Goal: Task Accomplishment & Management: Use online tool/utility

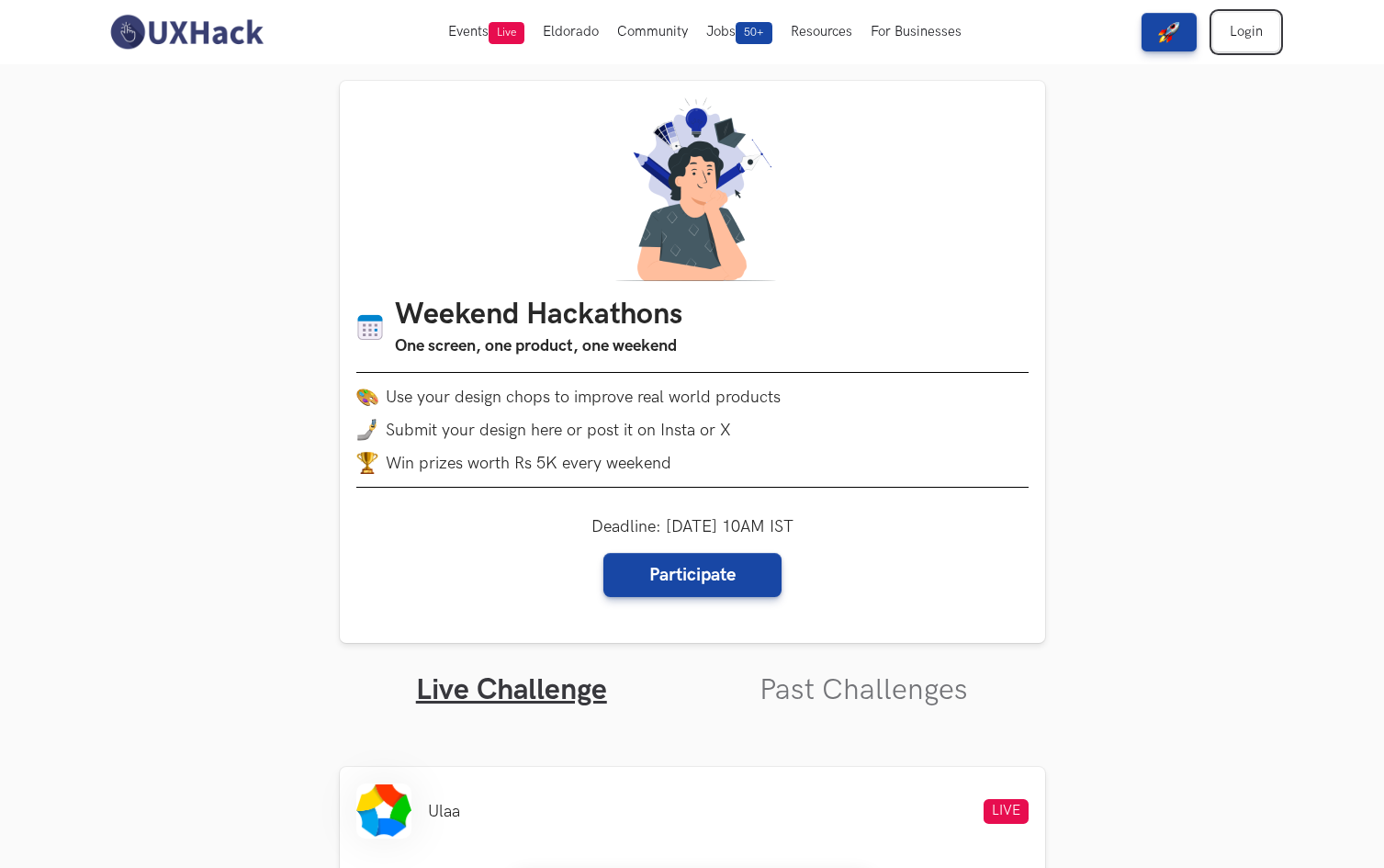
click at [1233, 25] on link "Login" at bounding box center [1246, 32] width 66 height 38
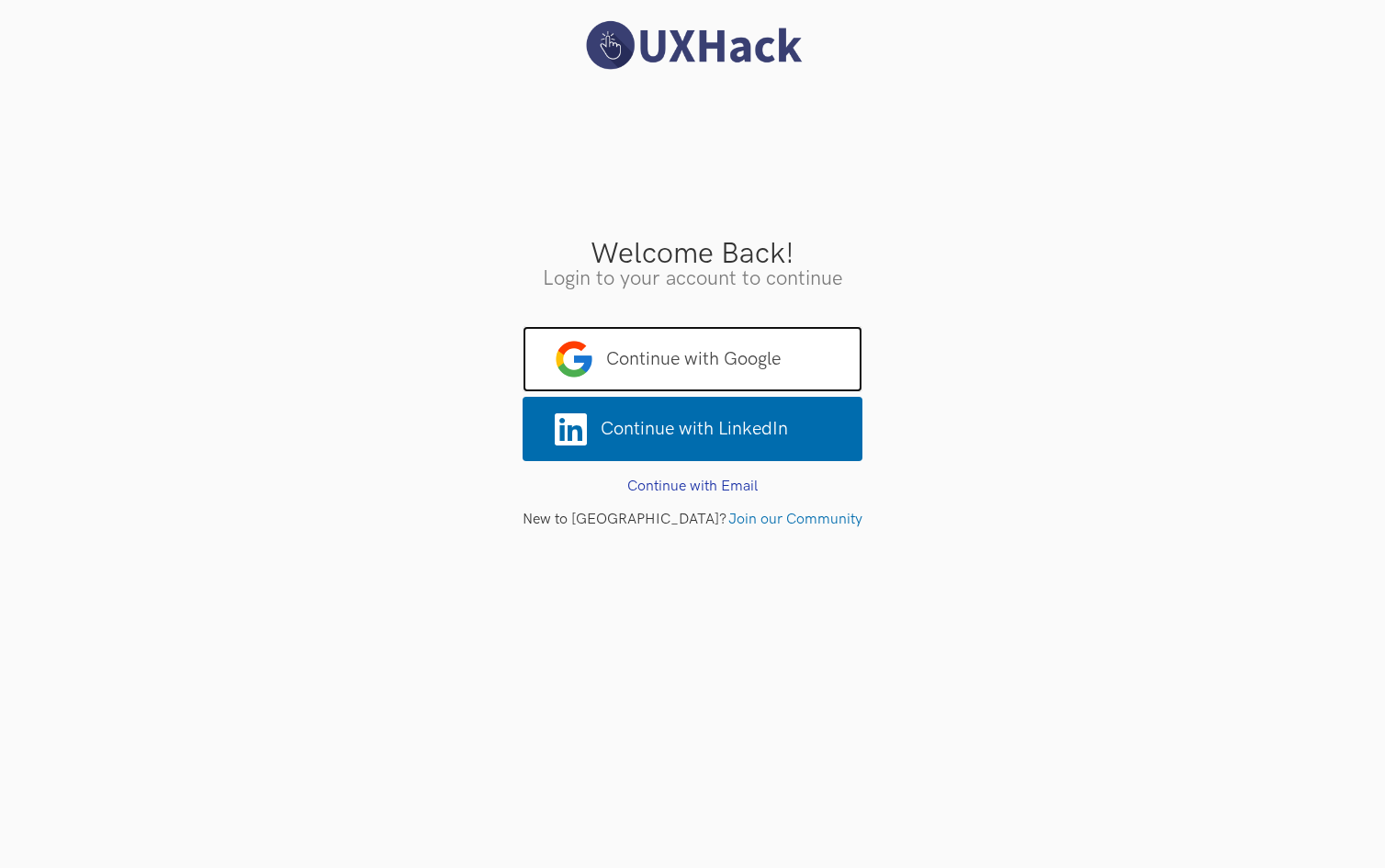
click at [781, 368] on span "Continue with Google" at bounding box center [692, 358] width 340 height 66
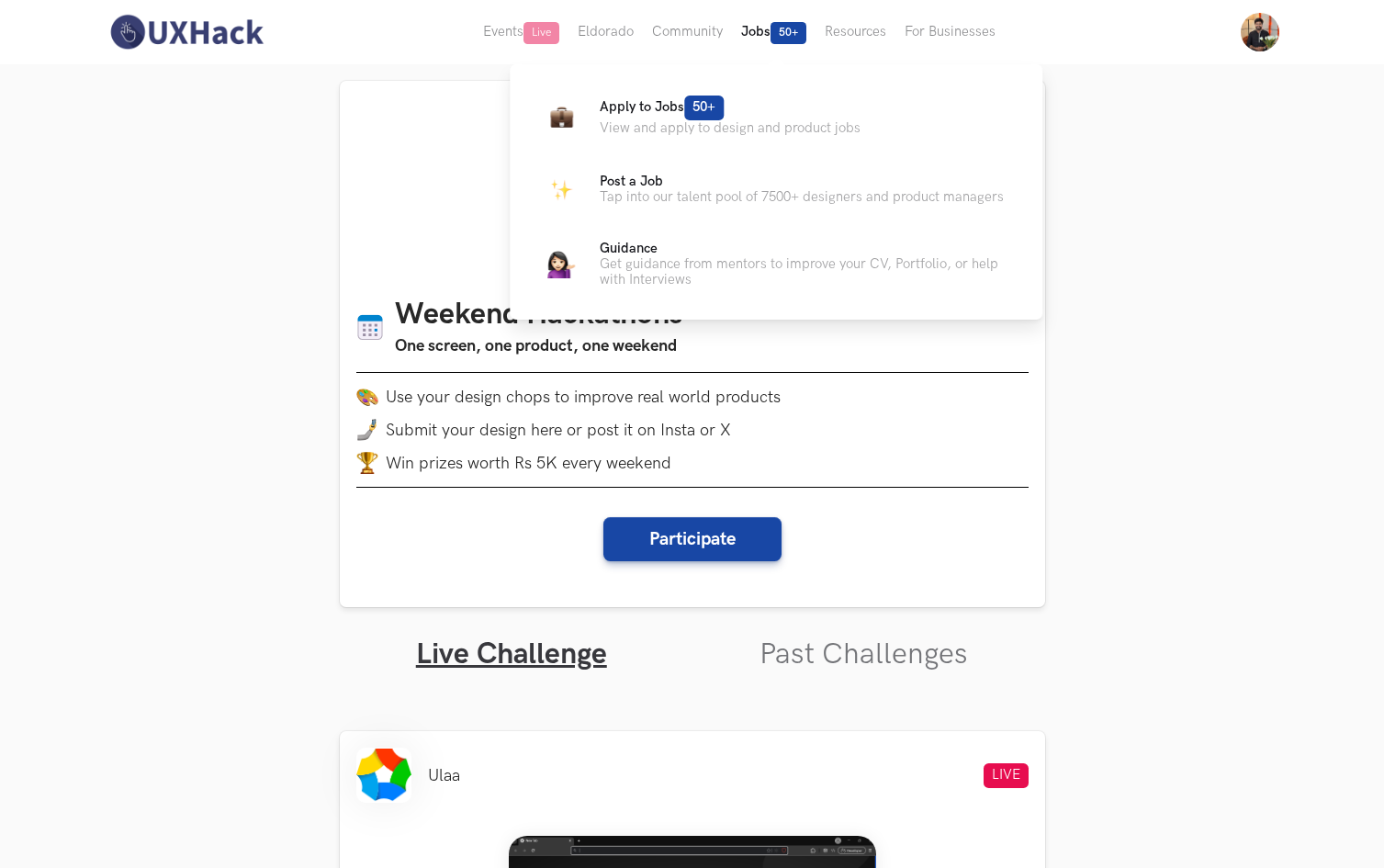
click at [777, 36] on span "50+" at bounding box center [788, 33] width 36 height 22
click at [698, 105] on span "50+" at bounding box center [703, 108] width 39 height 25
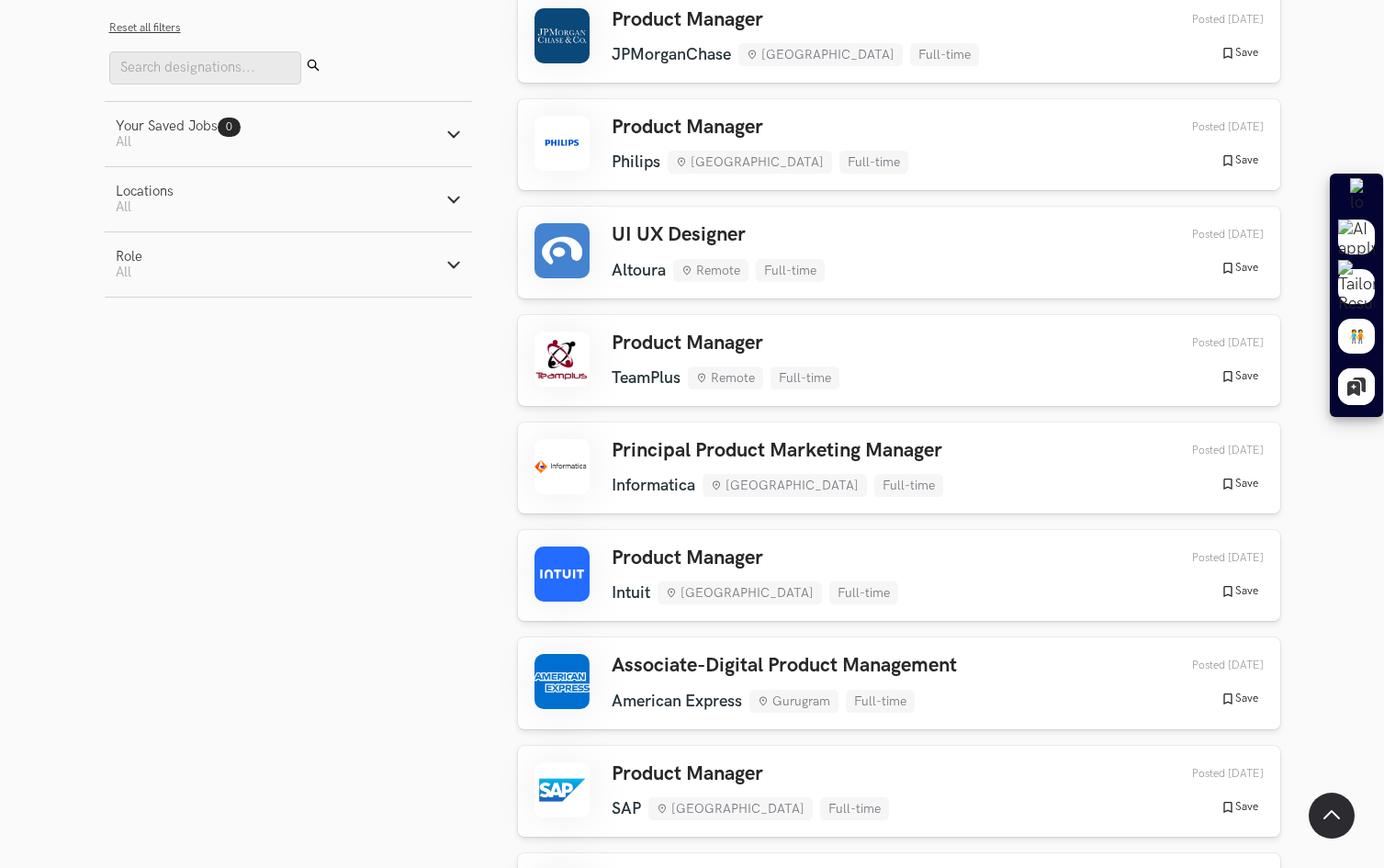
scroll to position [582, 0]
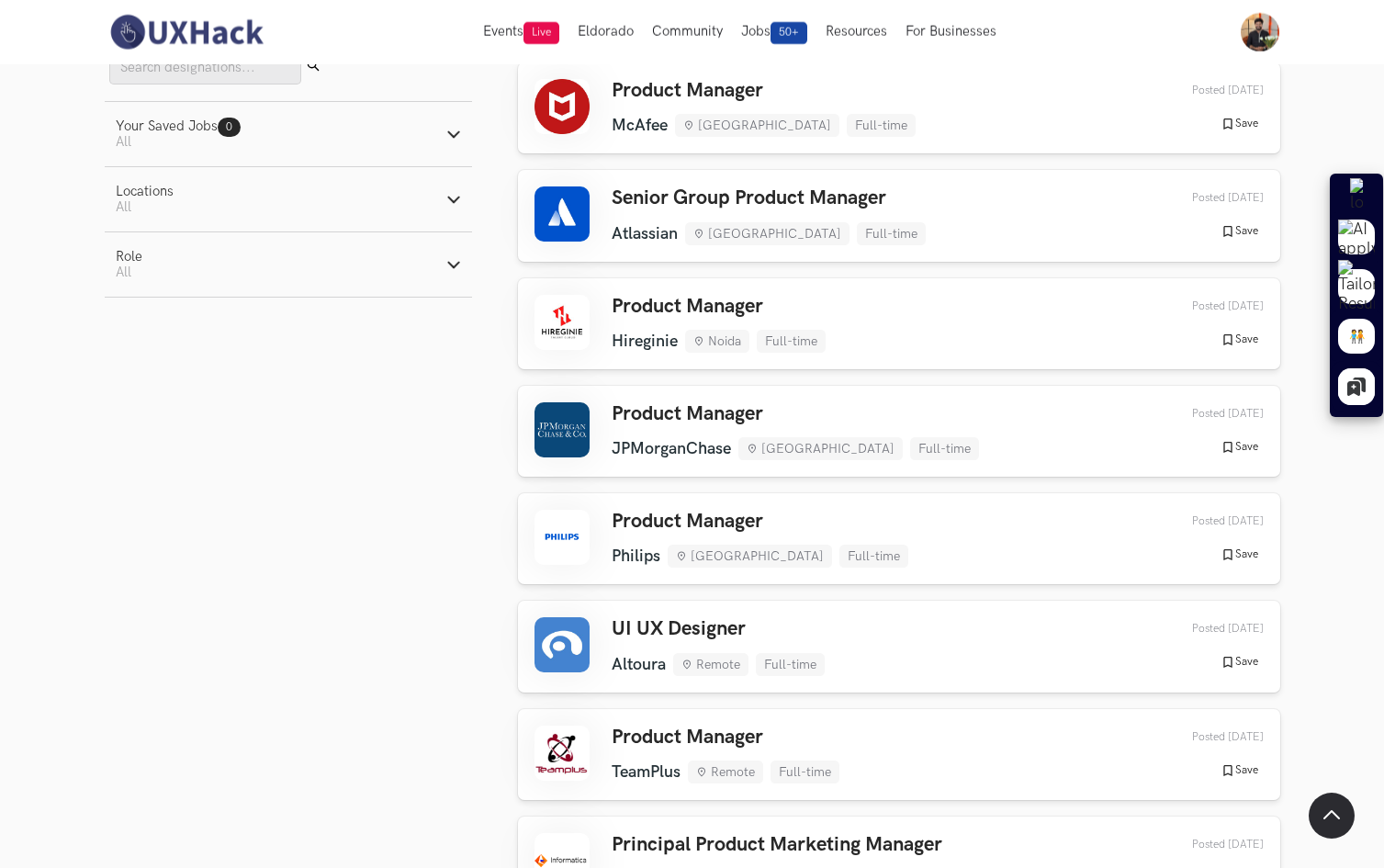
click at [426, 134] on button "Your Saved Jobs 0 Jobs Active filters: All" at bounding box center [288, 133] width 367 height 64
click at [380, 277] on button "Locations Active filters: All" at bounding box center [288, 277] width 367 height 64
click at [361, 470] on button "Role Active filters: All" at bounding box center [288, 470] width 367 height 64
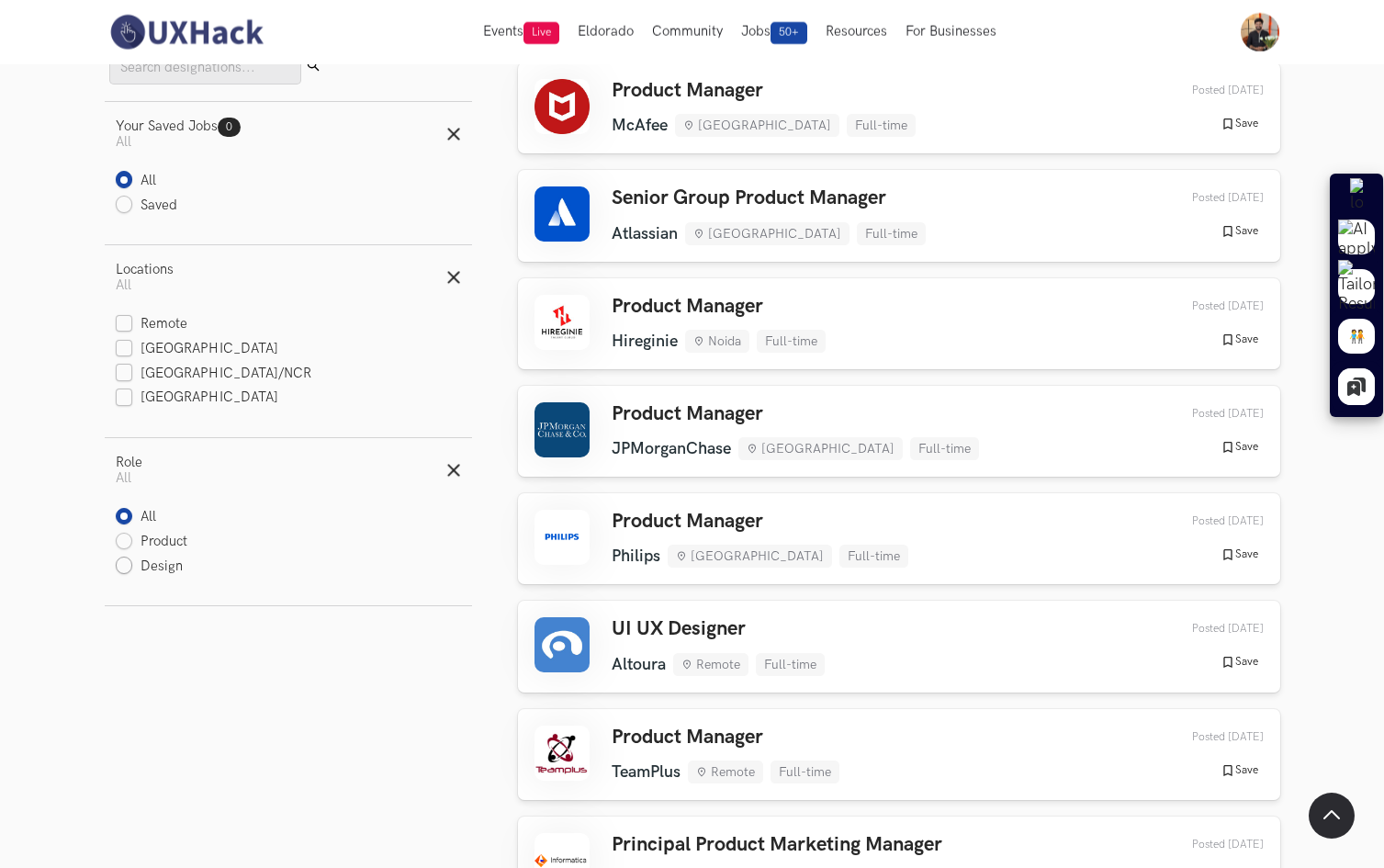
click at [160, 574] on label "Design" at bounding box center [149, 567] width 68 height 19
click at [134, 574] on input "Design" at bounding box center [124, 567] width 17 height 17
radio input "true"
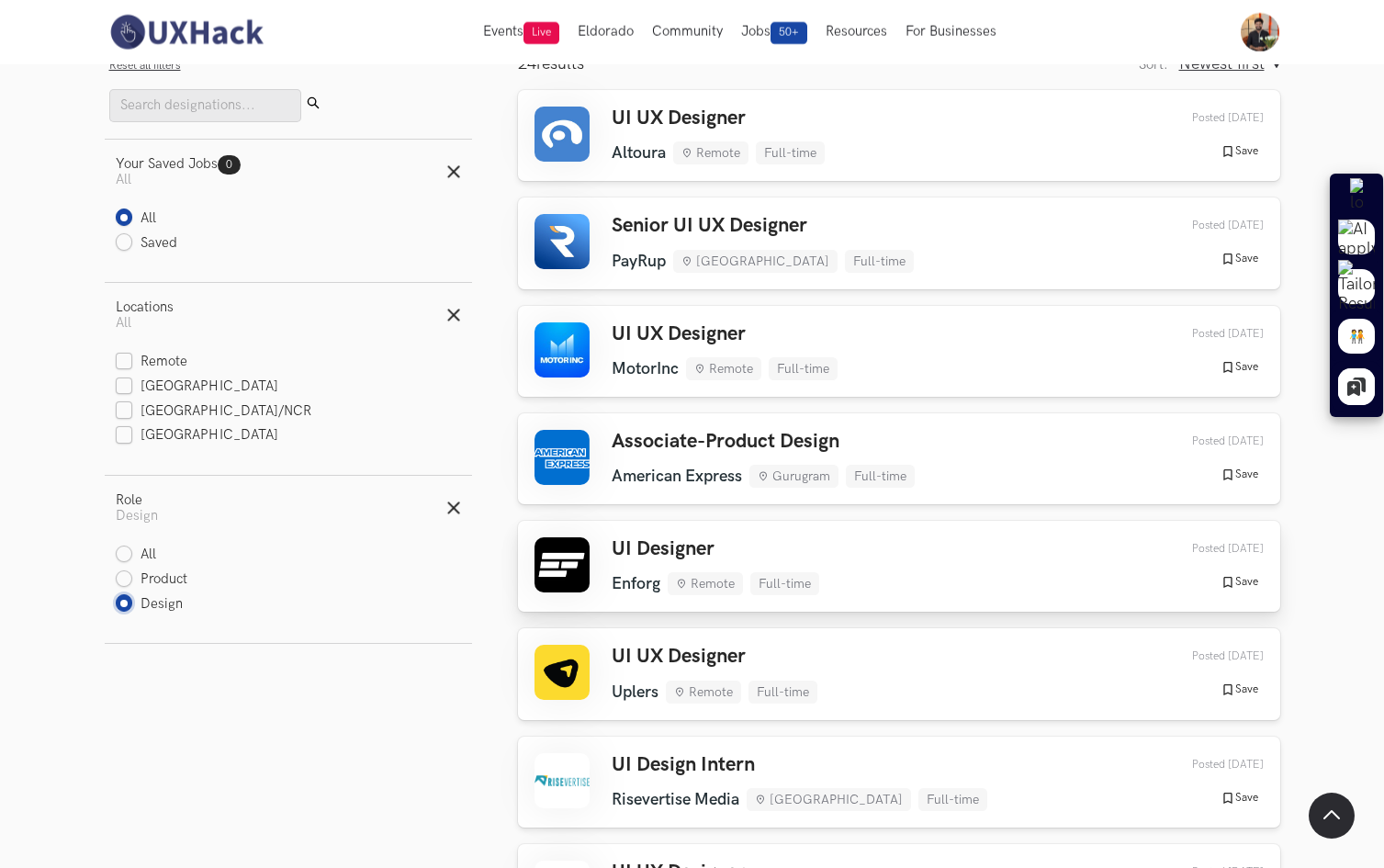
scroll to position [126, 0]
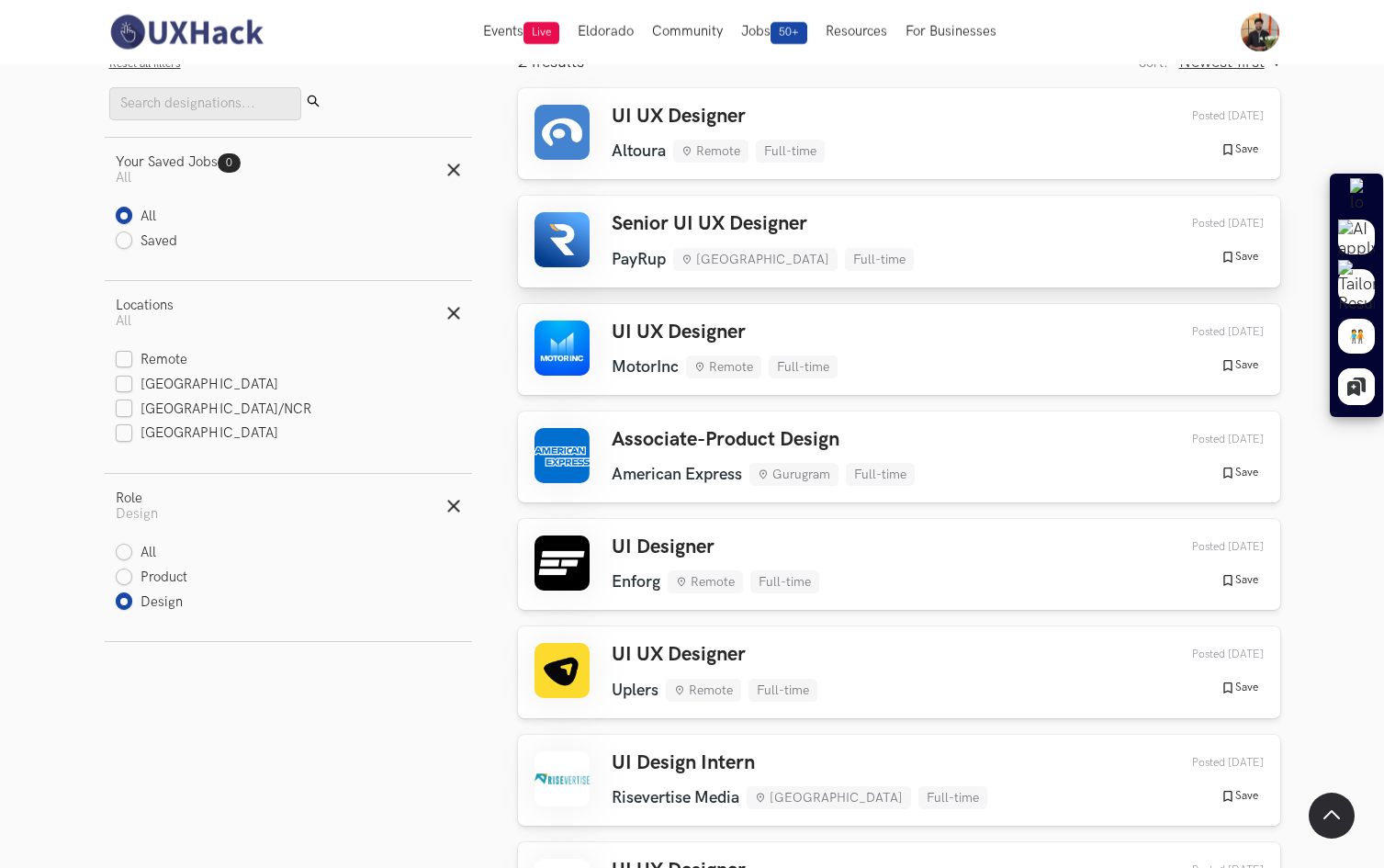
click at [702, 224] on h3 "Senior UI UX Designer" at bounding box center [763, 224] width 303 height 24
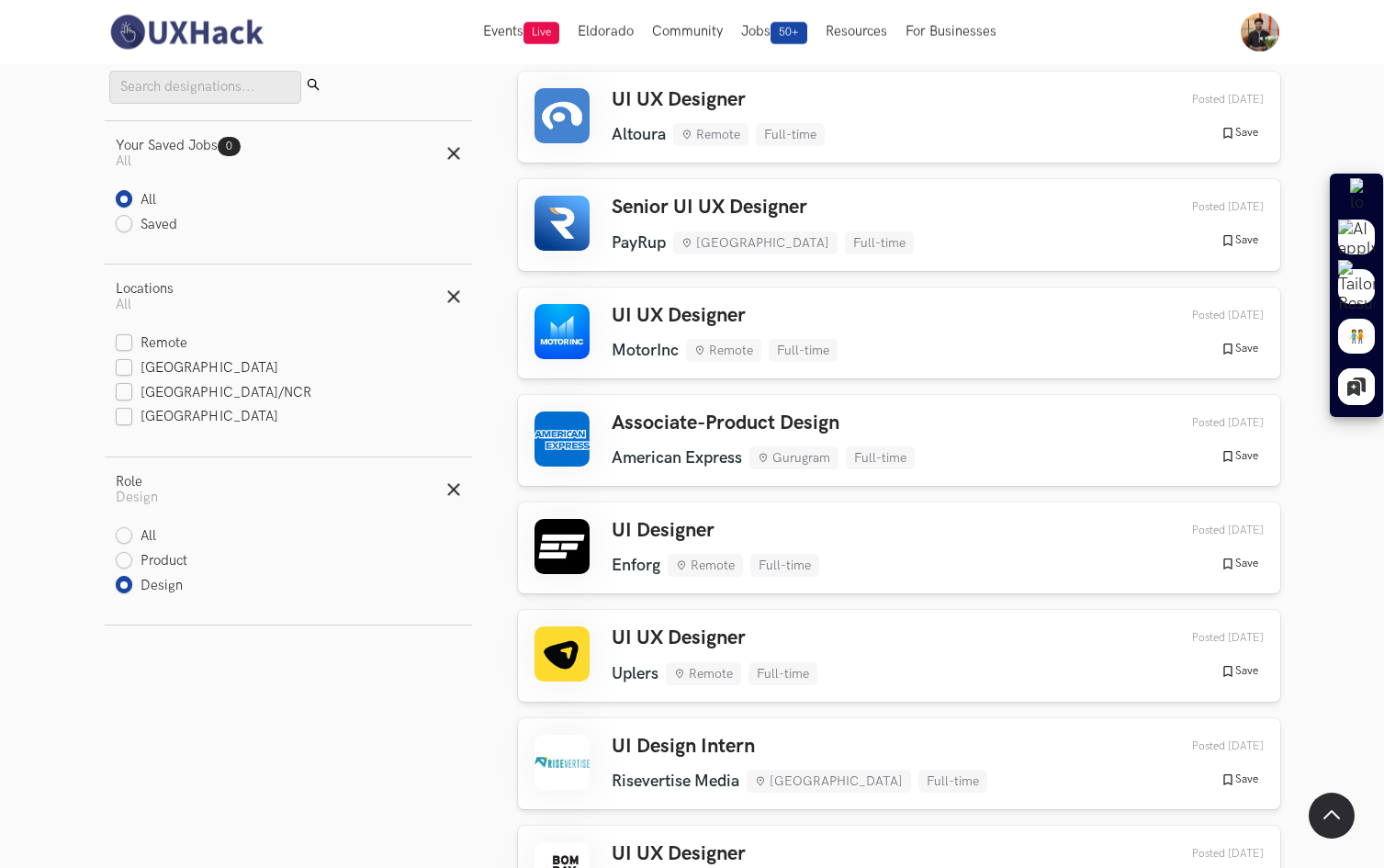
scroll to position [0, 0]
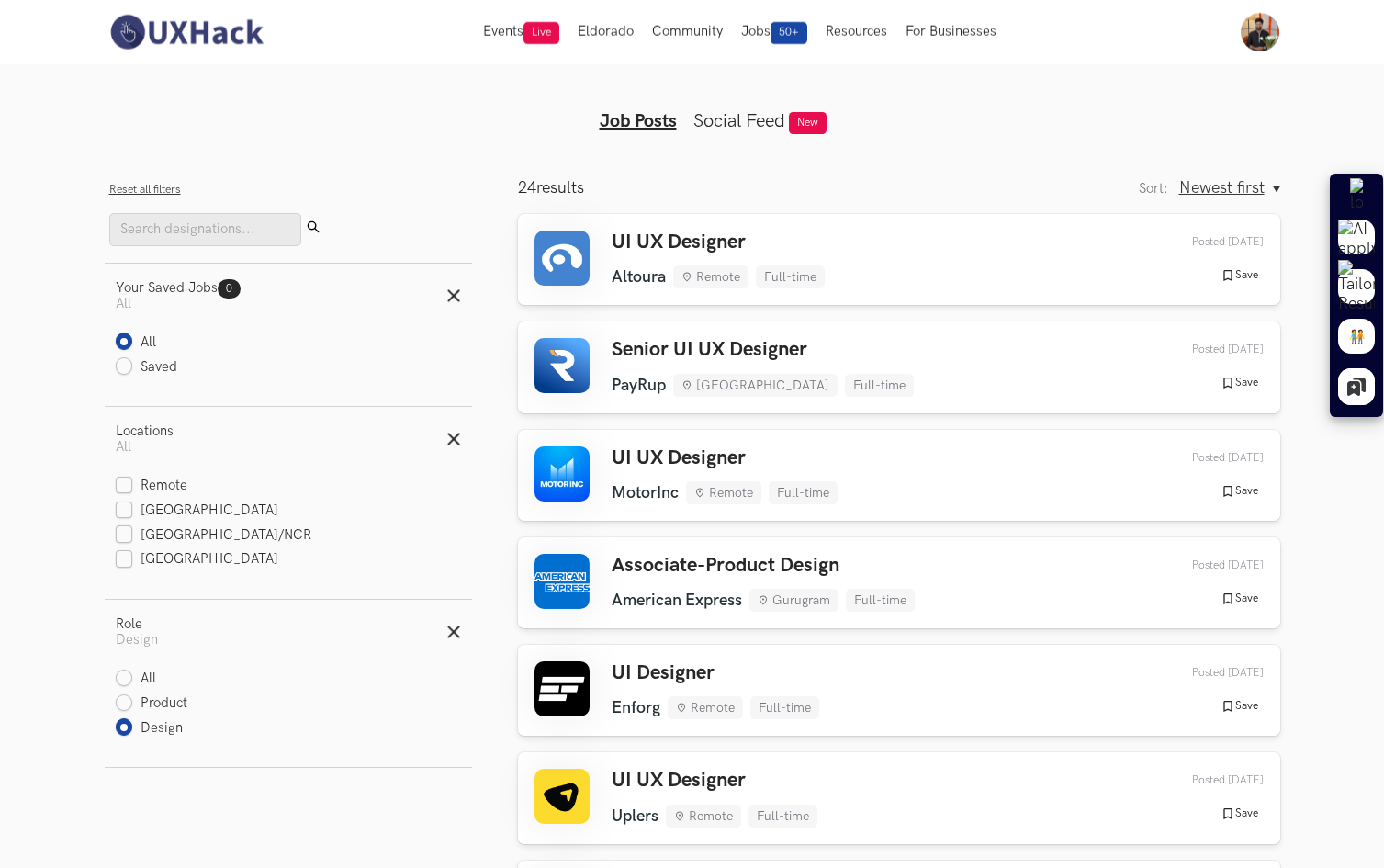
click at [743, 114] on link "Social Feed" at bounding box center [740, 121] width 92 height 22
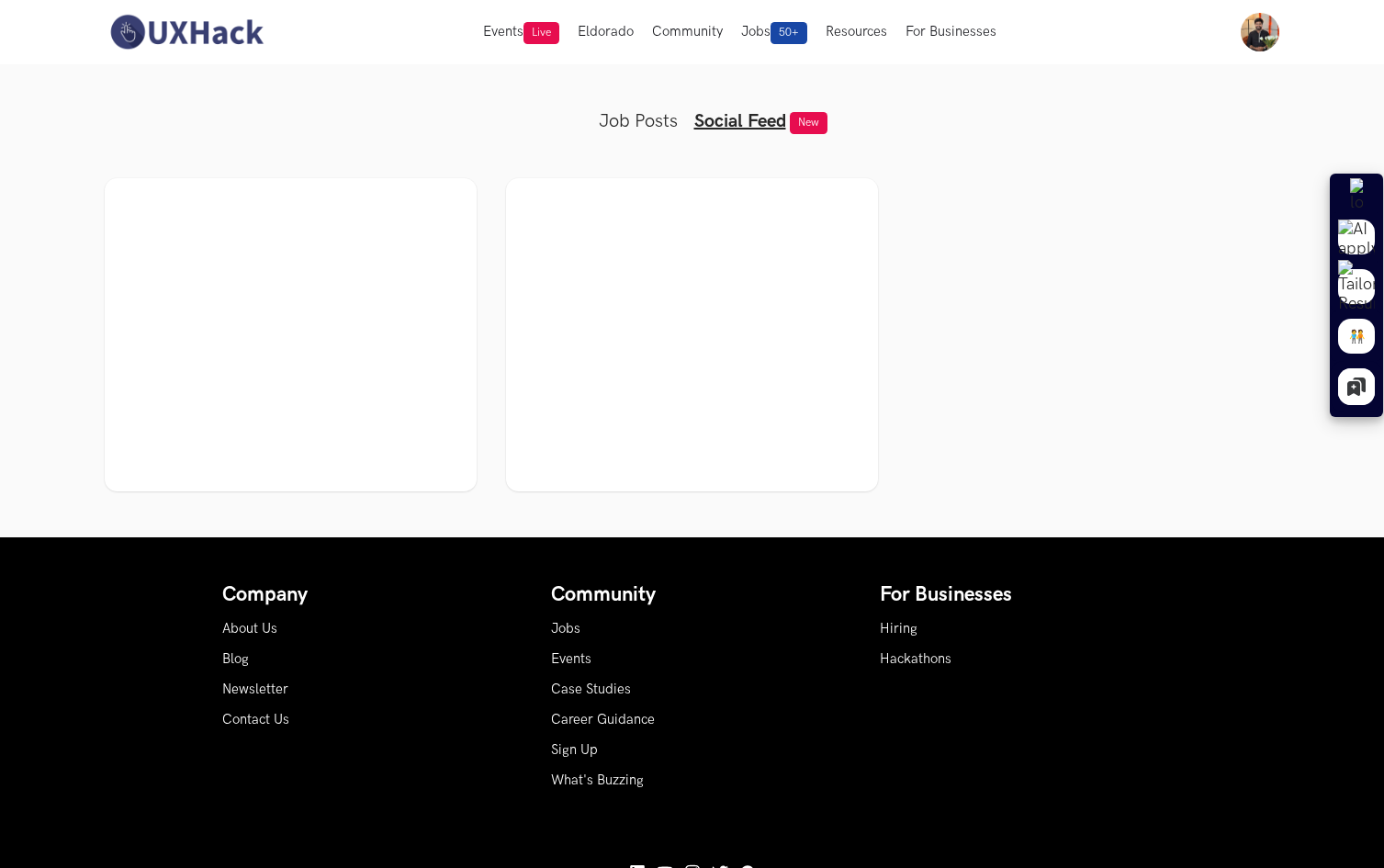
click at [667, 117] on link "Job Posts" at bounding box center [638, 121] width 79 height 22
